Goal: Task Accomplishment & Management: Manage account settings

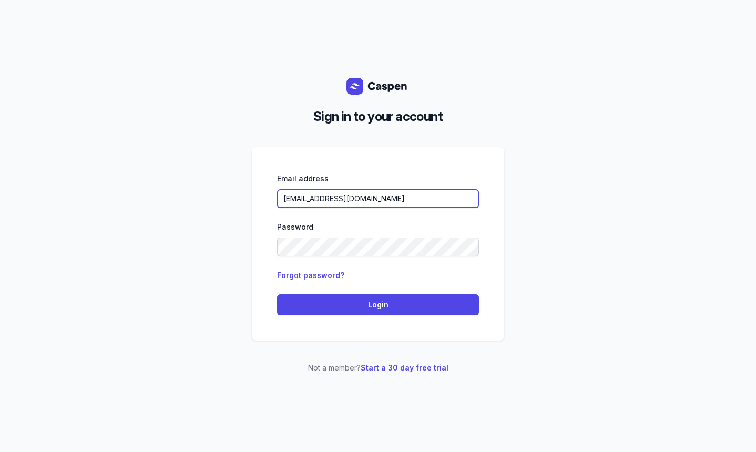
type input "[EMAIL_ADDRESS][DOMAIN_NAME]"
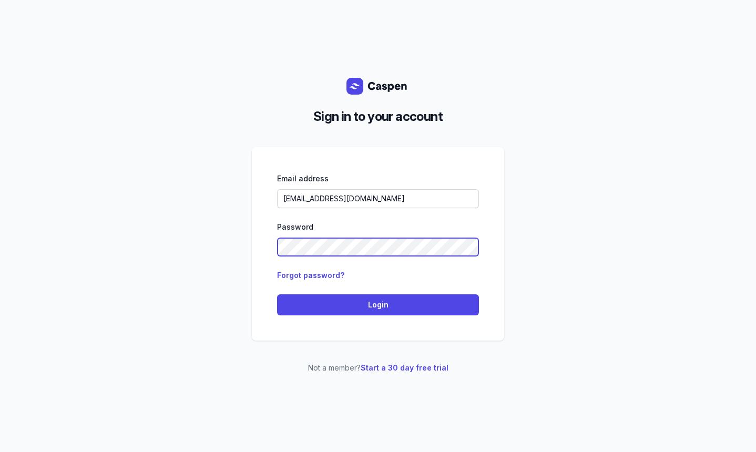
click at [250, 251] on div "Sign in to your account Email address [EMAIL_ADDRESS][DOMAIN_NAME] Password For…" at bounding box center [378, 226] width 756 height 452
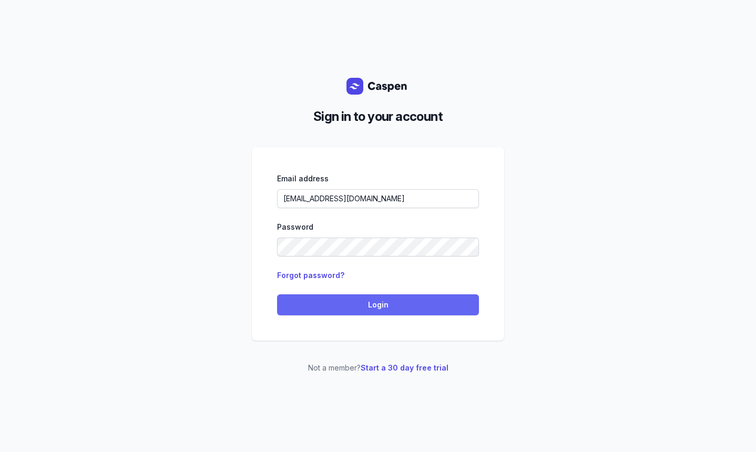
click at [362, 296] on button "Login" at bounding box center [378, 304] width 202 height 21
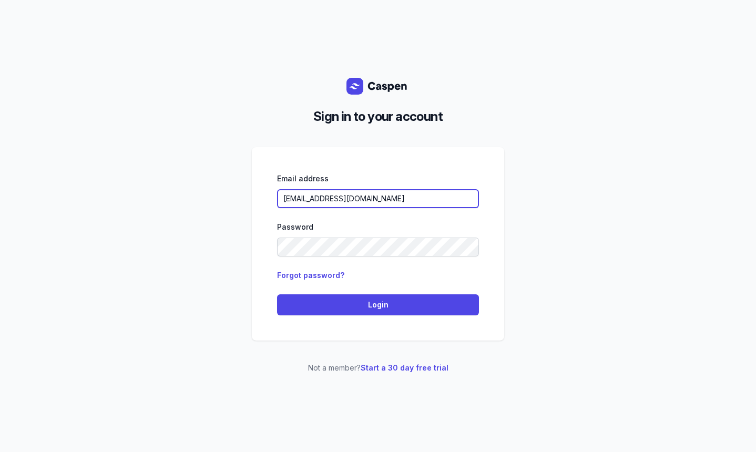
drag, startPoint x: 405, startPoint y: 196, endPoint x: 280, endPoint y: 195, distance: 125.0
click at [280, 195] on input "[EMAIL_ADDRESS][DOMAIN_NAME]" at bounding box center [378, 198] width 202 height 19
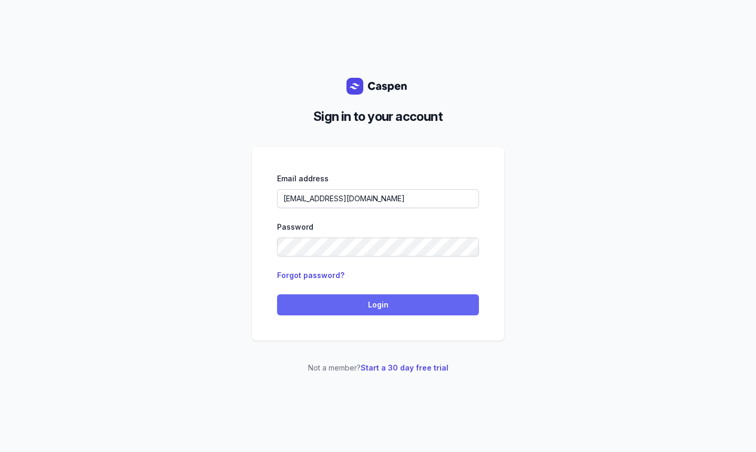
click at [396, 305] on span "Login" at bounding box center [377, 304] width 189 height 13
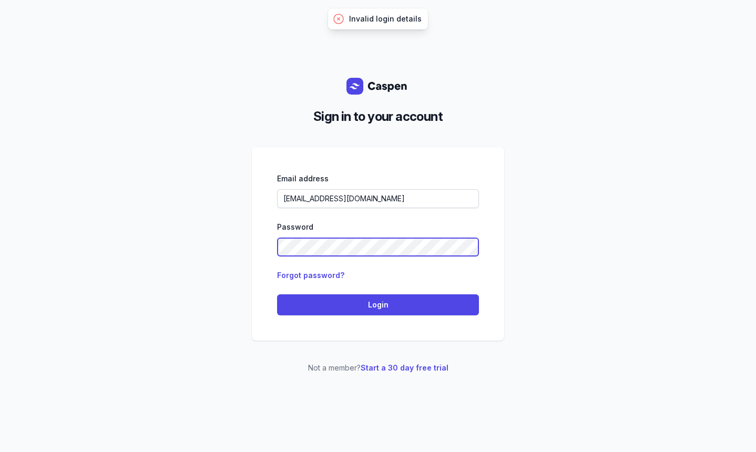
click at [235, 249] on div "Sign in to your account Email address [EMAIL_ADDRESS][DOMAIN_NAME] Password For…" at bounding box center [378, 226] width 756 height 452
click at [266, 246] on div "Email address [EMAIL_ADDRESS][DOMAIN_NAME] Password Forgot password? Login" at bounding box center [378, 243] width 252 height 193
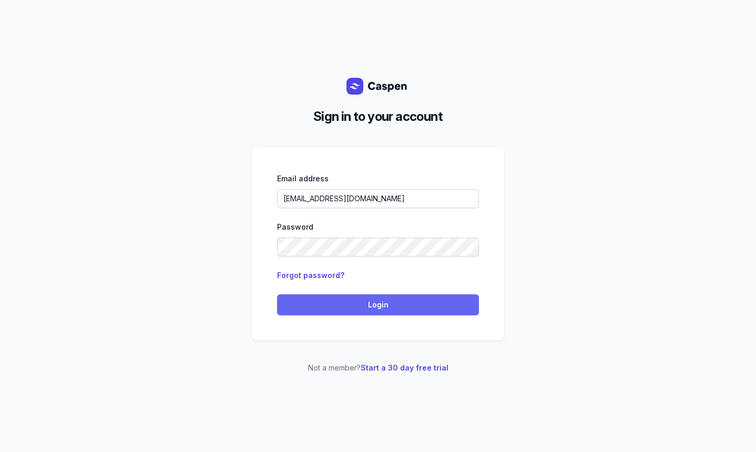
click at [358, 312] on button "Login" at bounding box center [378, 304] width 202 height 21
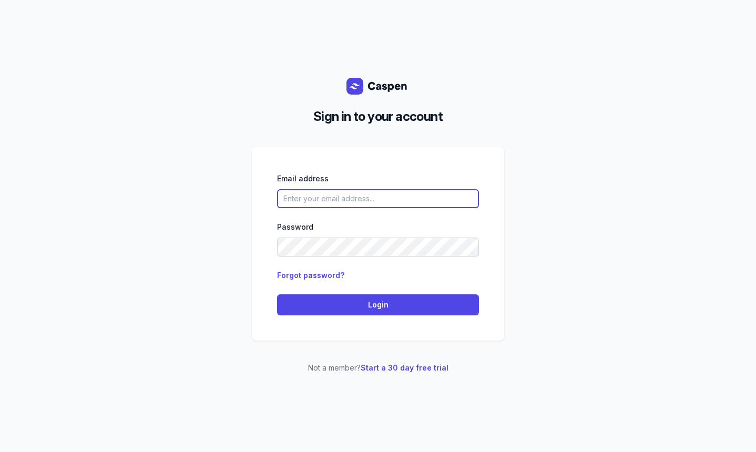
paste input "[EMAIL_ADDRESS][DOMAIN_NAME]"
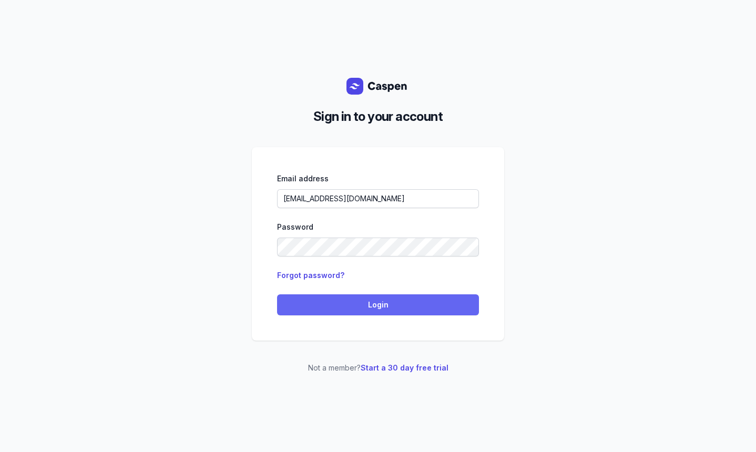
click at [371, 301] on span "Login" at bounding box center [377, 304] width 189 height 13
click at [453, 170] on div "Email address [EMAIL_ADDRESS][DOMAIN_NAME] Password Forgot password? Login" at bounding box center [378, 243] width 252 height 193
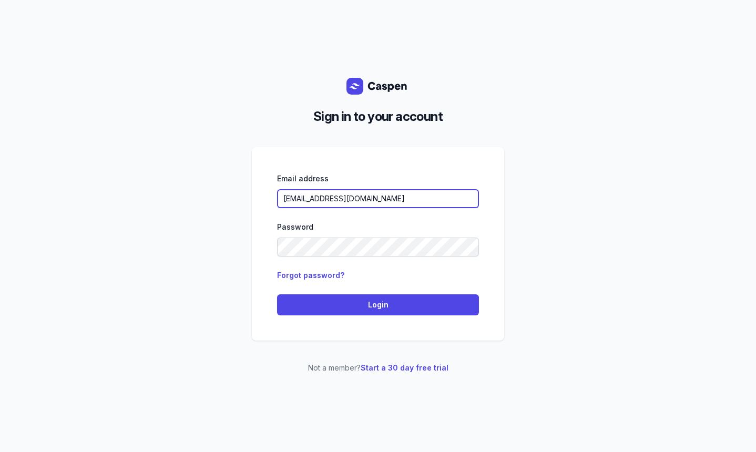
drag, startPoint x: 404, startPoint y: 197, endPoint x: 239, endPoint y: 196, distance: 165.0
click at [239, 196] on div "Sign in to your account Email address [EMAIL_ADDRESS][DOMAIN_NAME] Password For…" at bounding box center [378, 226] width 756 height 452
paste input "nicolemcdade193@g"
type input "nicolemcdade193@gmail.com"
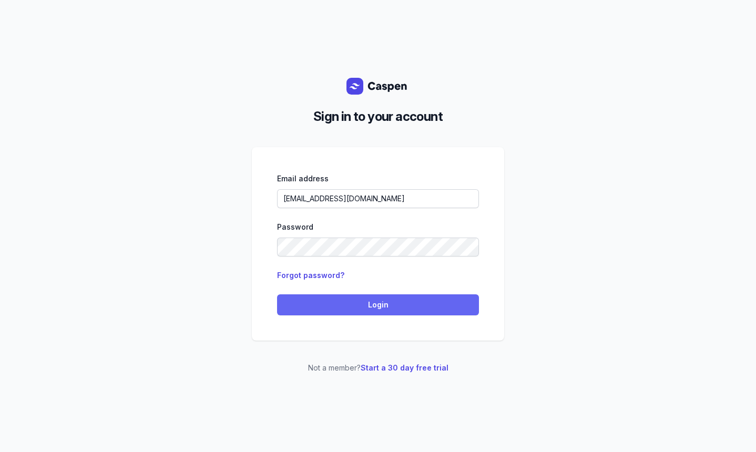
click at [320, 305] on span "Login" at bounding box center [377, 304] width 189 height 13
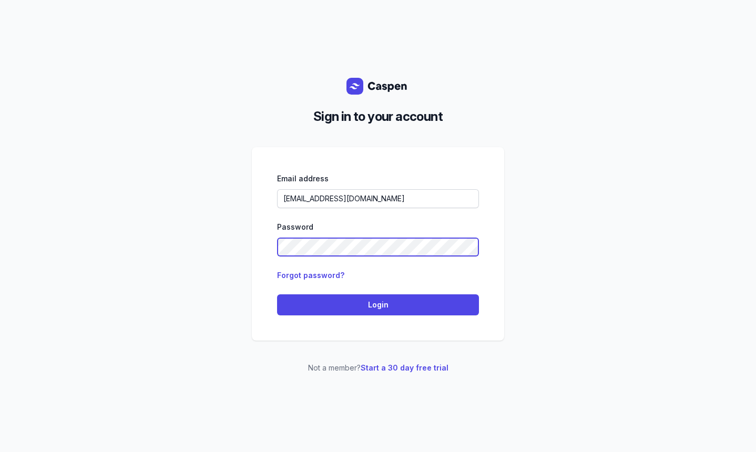
click at [240, 239] on div "Sign in to your account Email address nicolemcdade193@gmail.com Password Forgot…" at bounding box center [378, 226] width 756 height 452
click at [337, 292] on div "Email address nicolemcdade193@gmail.com Password Forgot password? Login" at bounding box center [378, 243] width 202 height 143
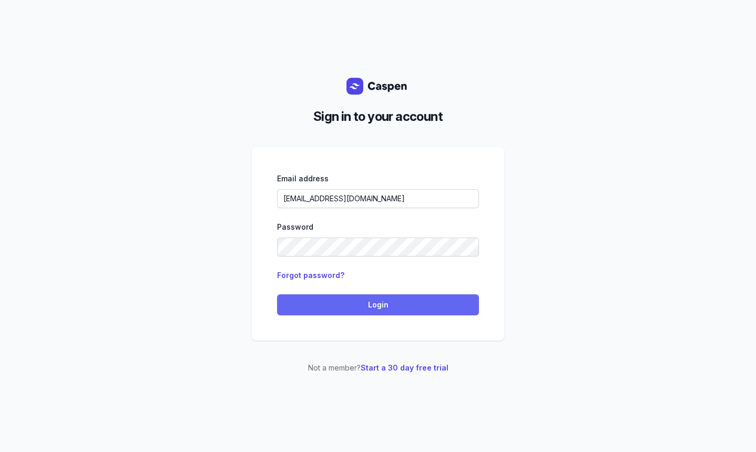
click at [340, 306] on span "Login" at bounding box center [377, 304] width 189 height 13
